Goal: Task Accomplishment & Management: Manage account settings

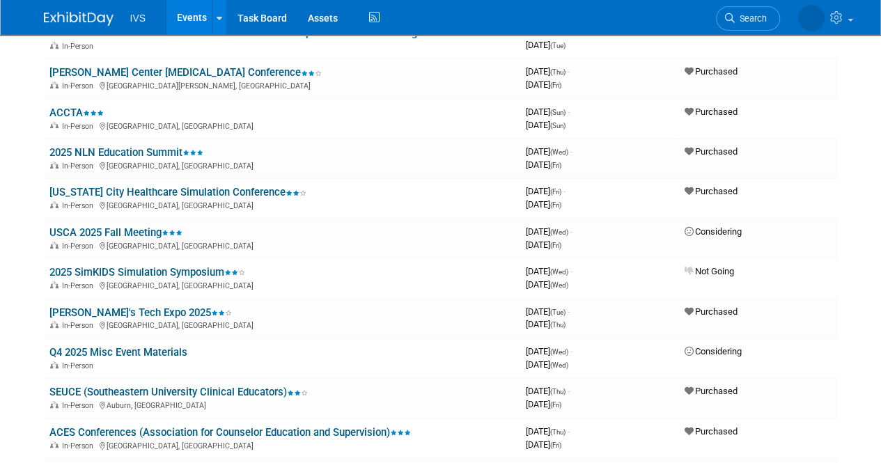
scroll to position [254, 0]
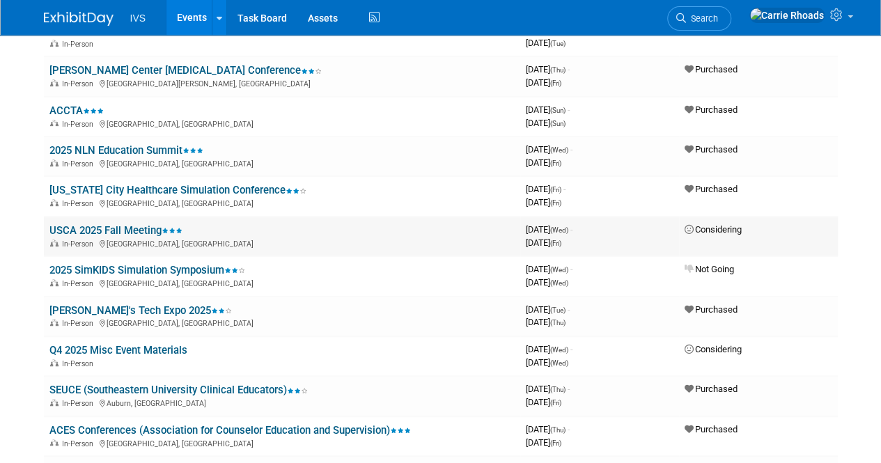
click at [106, 225] on link "USCA 2025 Fall Meeting" at bounding box center [115, 230] width 133 height 13
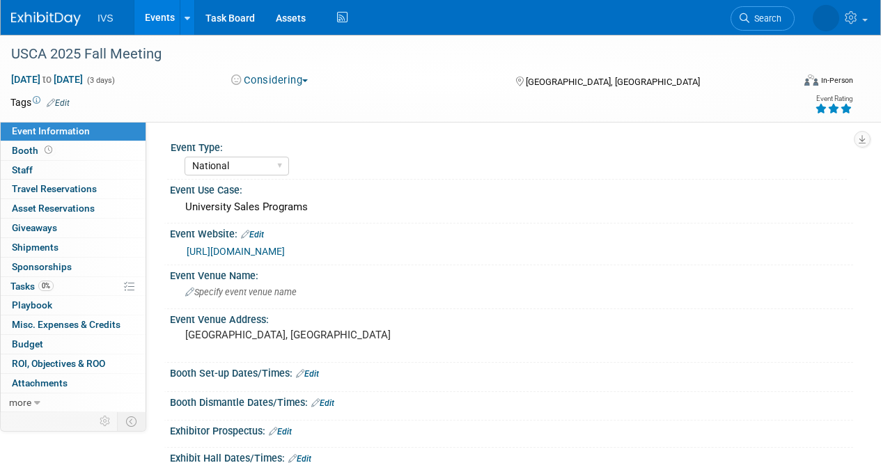
select select "National"
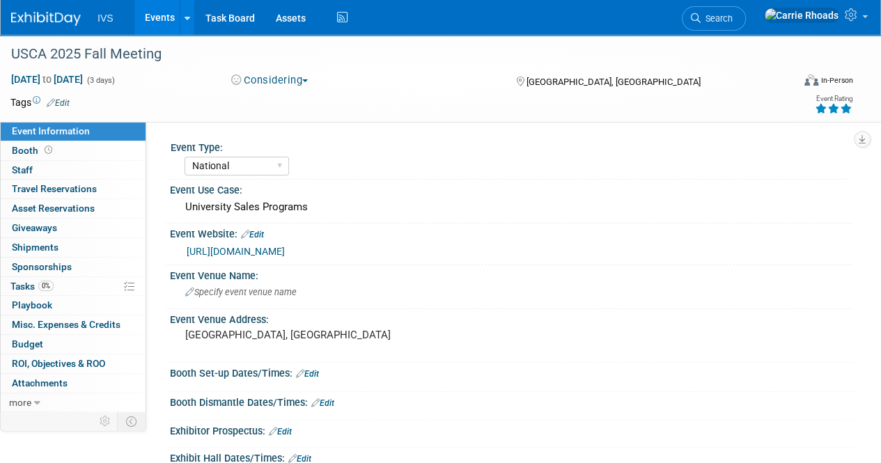
click at [290, 77] on button "Considering" at bounding box center [269, 80] width 87 height 15
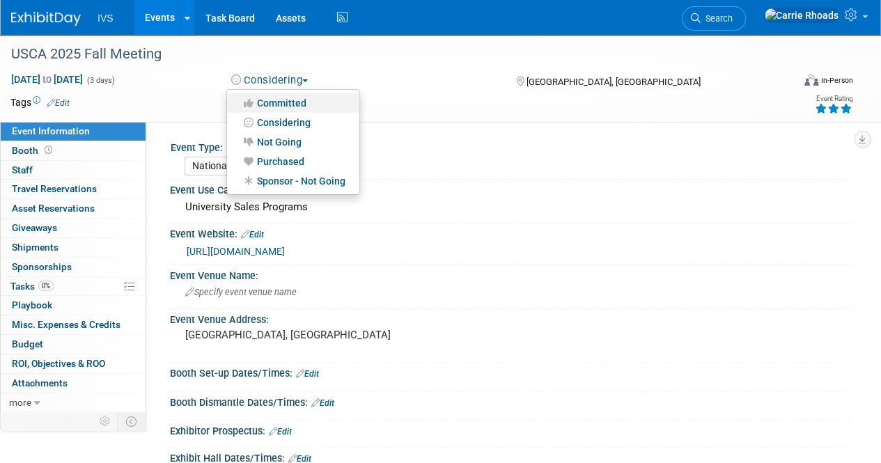
click at [285, 99] on link "Committed" at bounding box center [293, 102] width 132 height 19
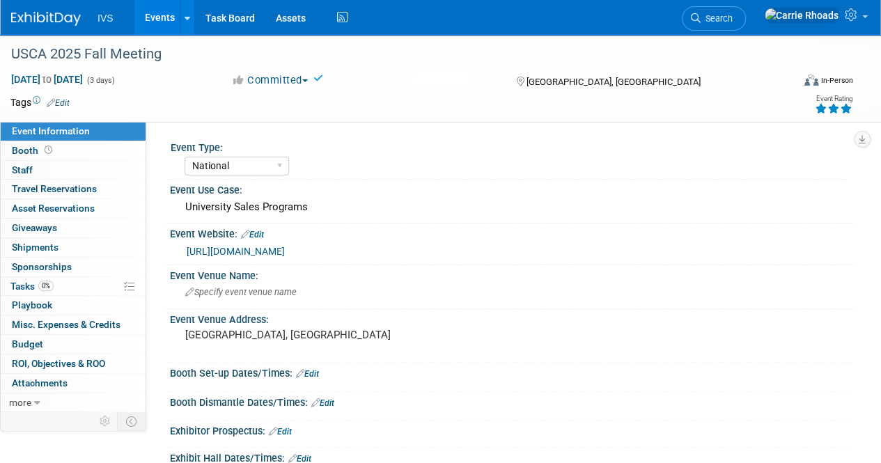
click at [50, 13] on img at bounding box center [46, 19] width 70 height 14
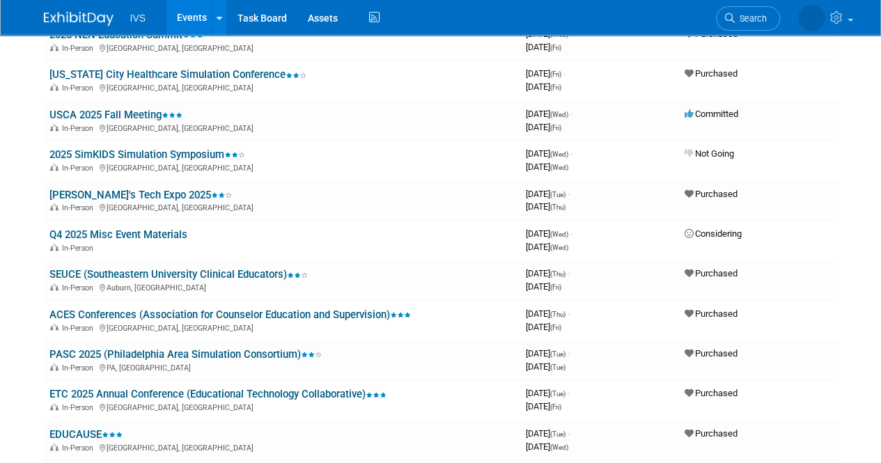
scroll to position [341, 0]
